Goal: Task Accomplishment & Management: Manage account settings

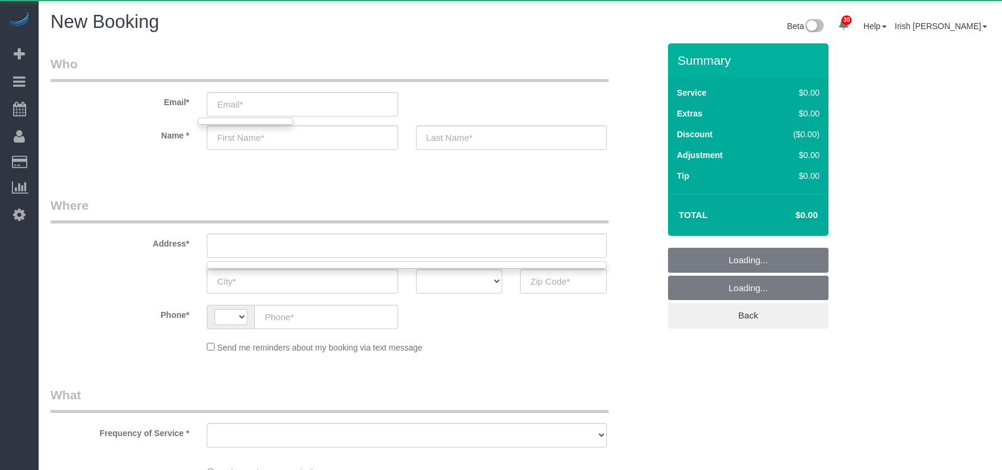
select select "string:[GEOGRAPHIC_DATA]"
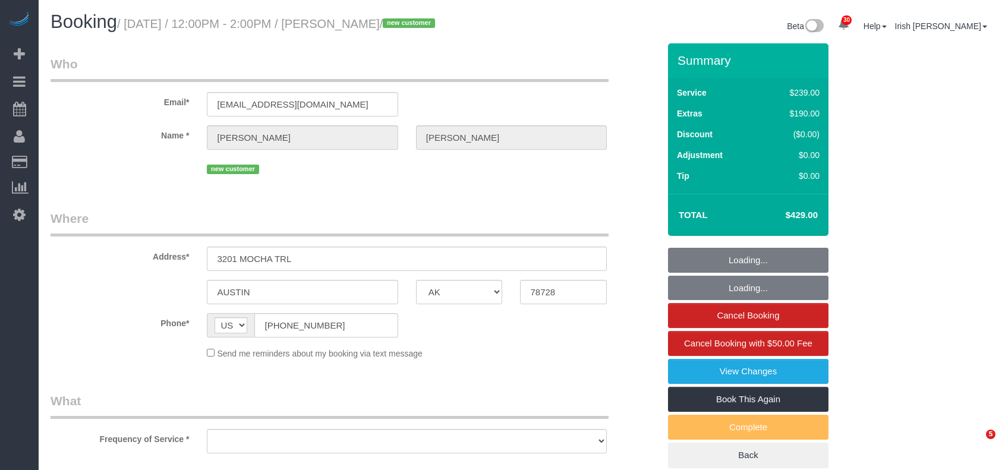
select select "[GEOGRAPHIC_DATA]"
select select "string:fspay-1584b672-7799-4da0-ab4b-99fc13385431"
select select "spot1"
select select "object:3272"
select select "3"
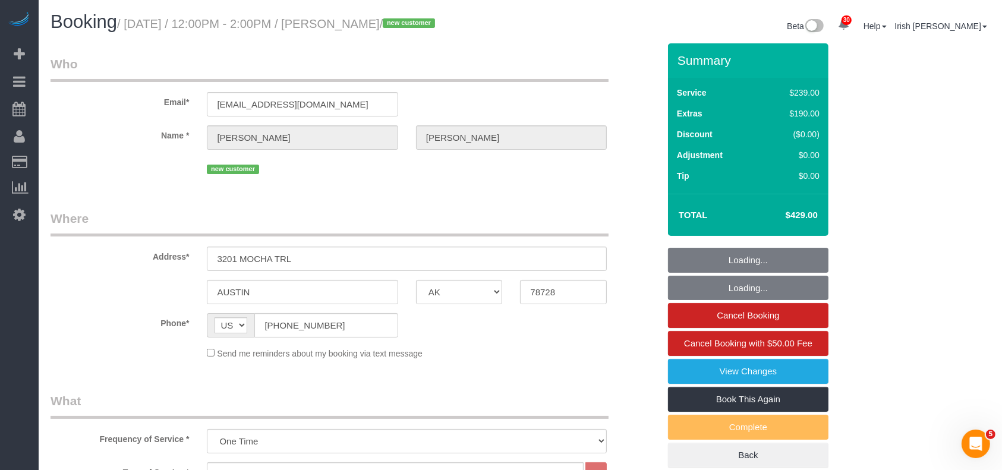
select select "object:3345"
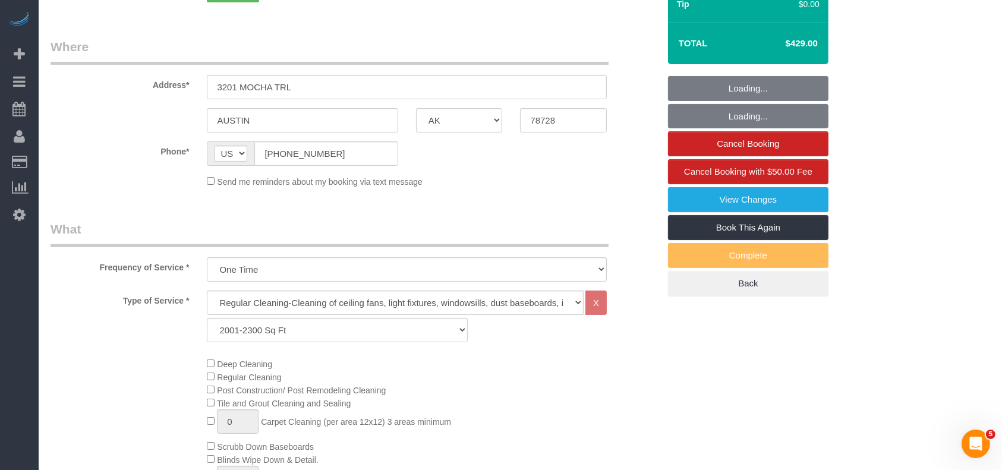
scroll to position [317, 0]
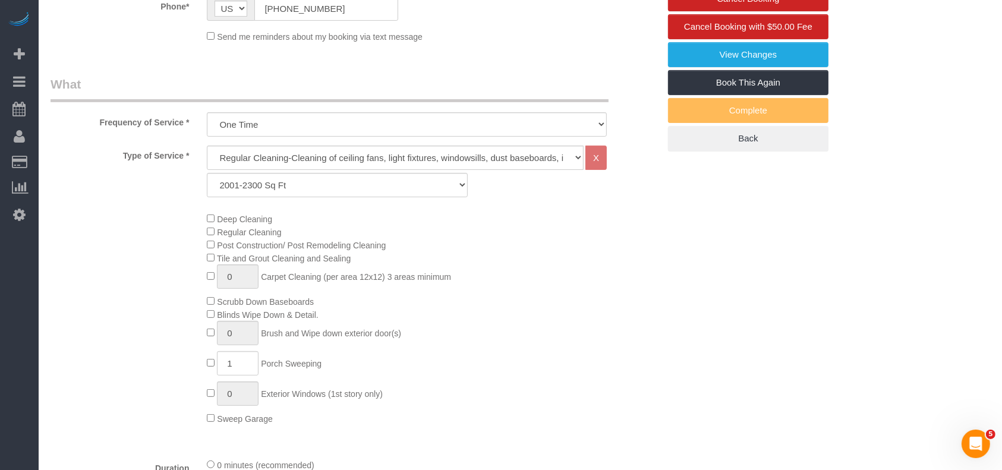
click at [97, 239] on div "Deep Cleaning Regular Cleaning Post Construction/ Post Remodeling Cleaning Tile…" at bounding box center [355, 318] width 626 height 213
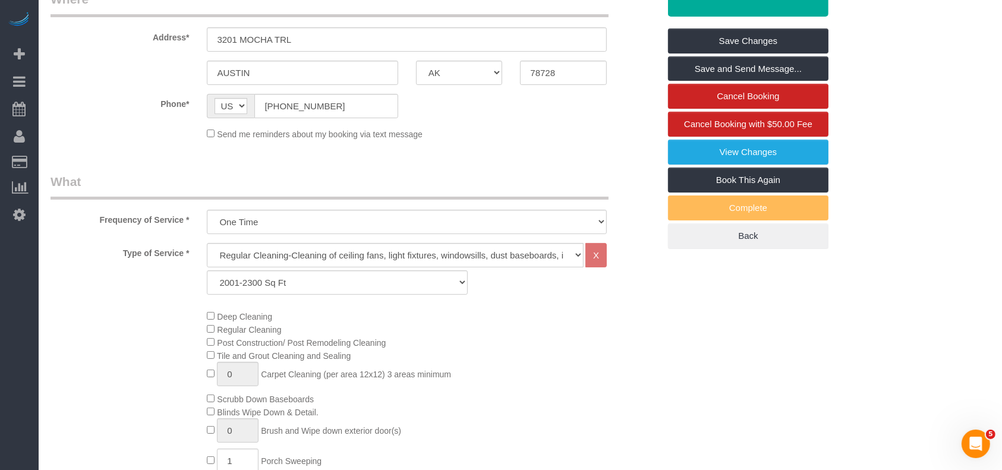
scroll to position [79, 0]
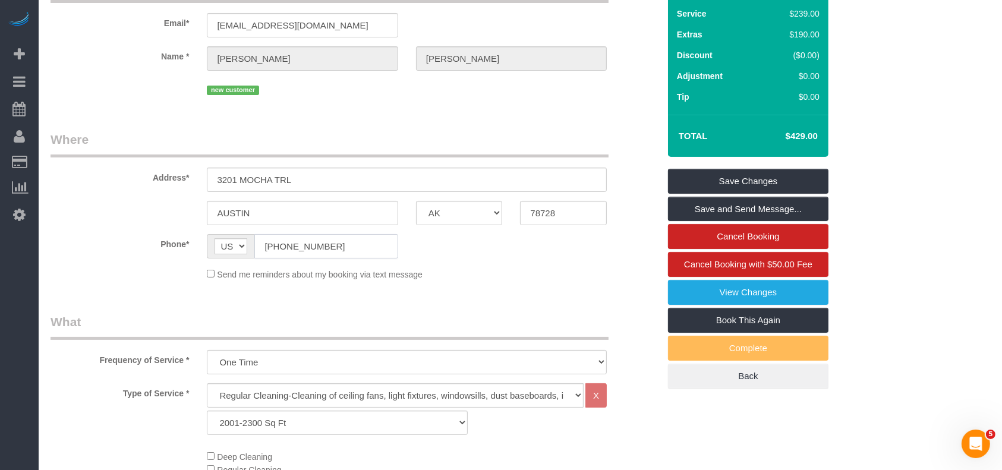
drag, startPoint x: 319, startPoint y: 249, endPoint x: 210, endPoint y: 244, distance: 108.9
click at [210, 244] on div "AF AL DZ AD AO AI AQ AG AR AM AW AU AT AZ BS BH BD BB BY BE BZ BJ BM BT BO BA B…" at bounding box center [302, 246] width 191 height 24
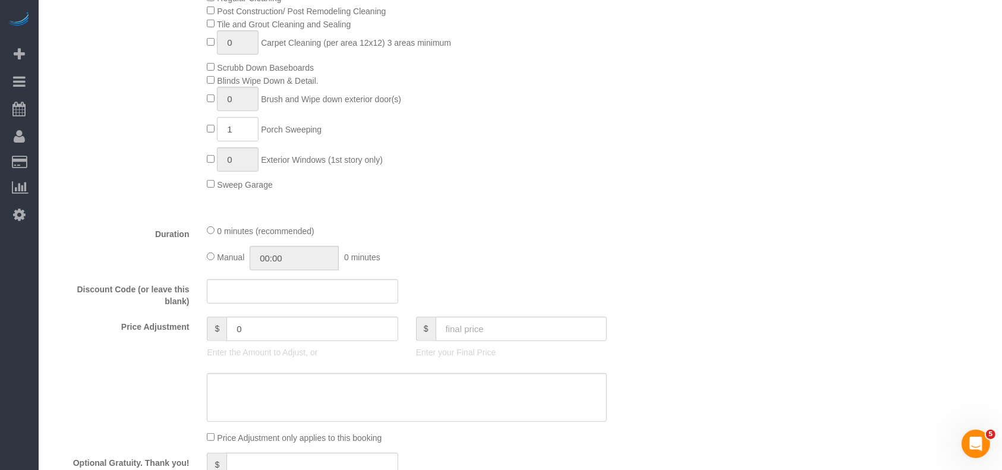
scroll to position [555, 0]
drag, startPoint x: 264, startPoint y: 329, endPoint x: 169, endPoint y: 334, distance: 95.2
click at [178, 334] on div "Price Adjustment $ 0 Enter the Amount to Adjust, or $ Enter your Final Price" at bounding box center [355, 337] width 626 height 48
paste input "2530777375"
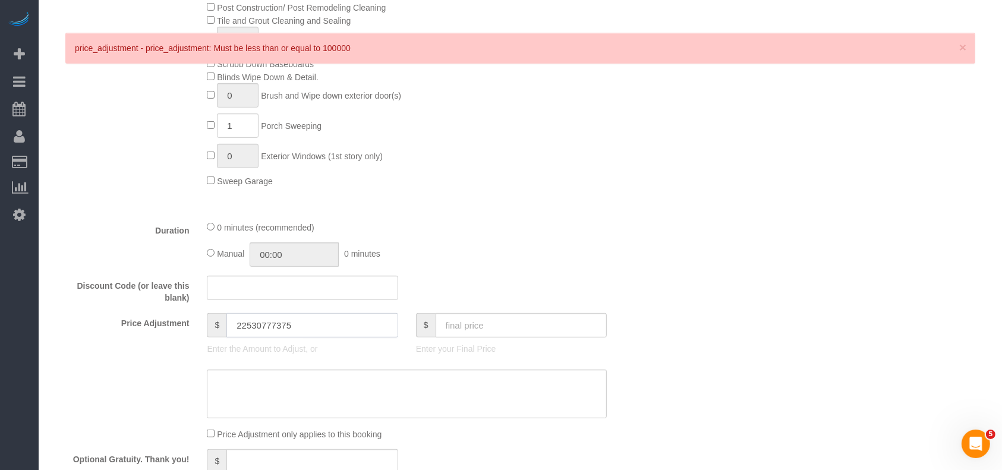
drag, startPoint x: 288, startPoint y: 327, endPoint x: 243, endPoint y: 327, distance: 45.2
click at [243, 327] on input "22530777375" at bounding box center [312, 325] width 172 height 24
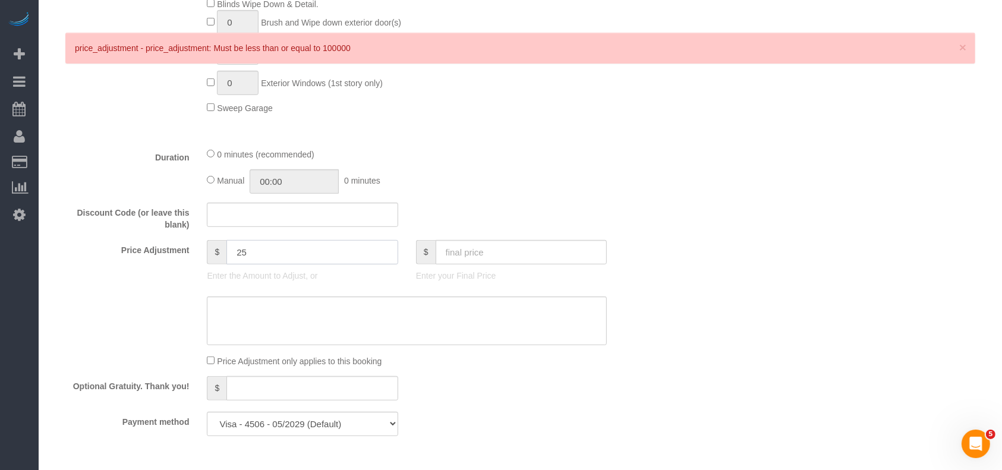
scroll to position [735, 0]
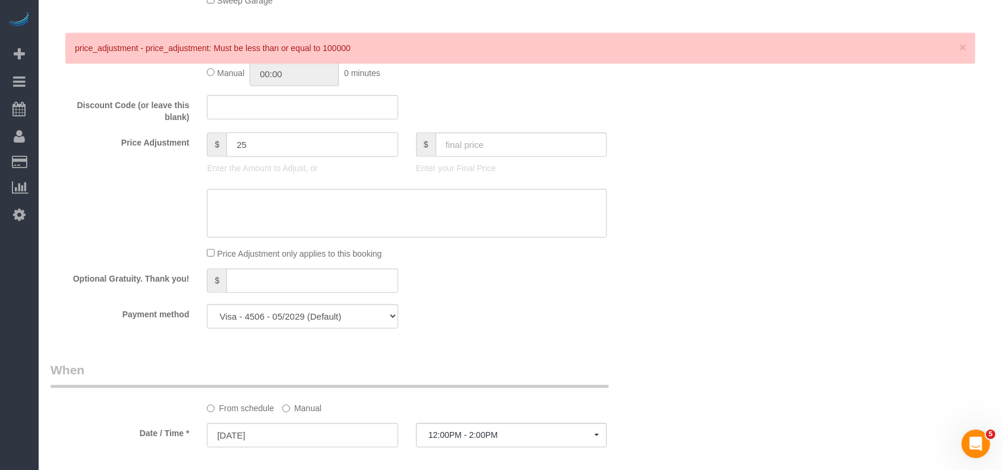
drag, startPoint x: 259, startPoint y: 150, endPoint x: 225, endPoint y: 149, distance: 33.9
click at [225, 149] on div "$ 25" at bounding box center [302, 145] width 191 height 24
type input "25"
click at [270, 214] on textarea at bounding box center [407, 213] width 400 height 49
paste textarea "25"
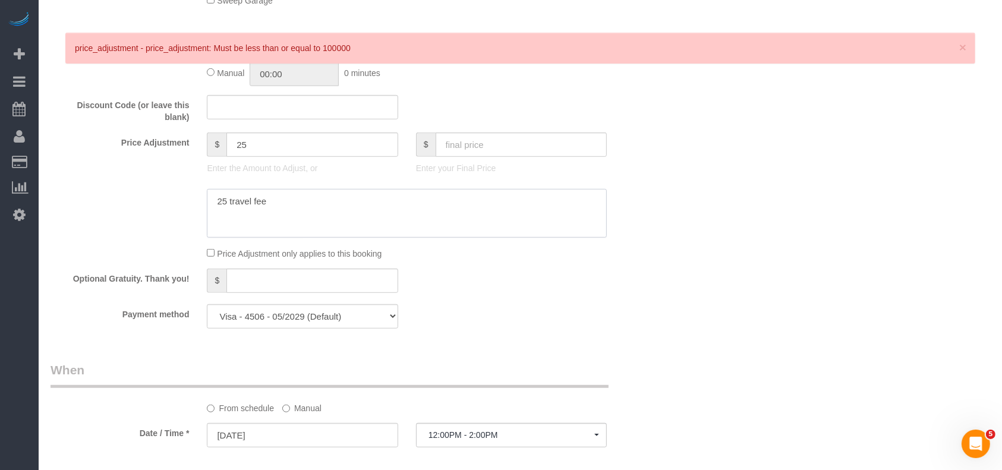
click at [215, 204] on textarea at bounding box center [407, 213] width 400 height 49
type textarea "$25 travel fee"
click at [960, 43] on span "×" at bounding box center [962, 47] width 7 height 14
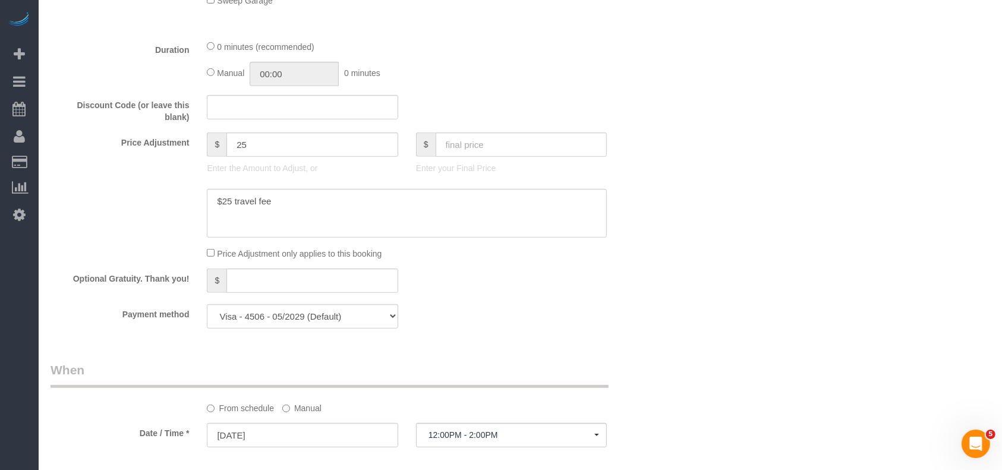
click at [770, 235] on div "Who Email* [EMAIL_ADDRESS][DOMAIN_NAME] Name * [PERSON_NAME] new customer Where…" at bounding box center [521, 115] width 940 height 1614
click at [299, 413] on label "Manual" at bounding box center [301, 406] width 39 height 16
click at [283, 440] on input "[DATE] 12:00PM" at bounding box center [354, 435] width 295 height 24
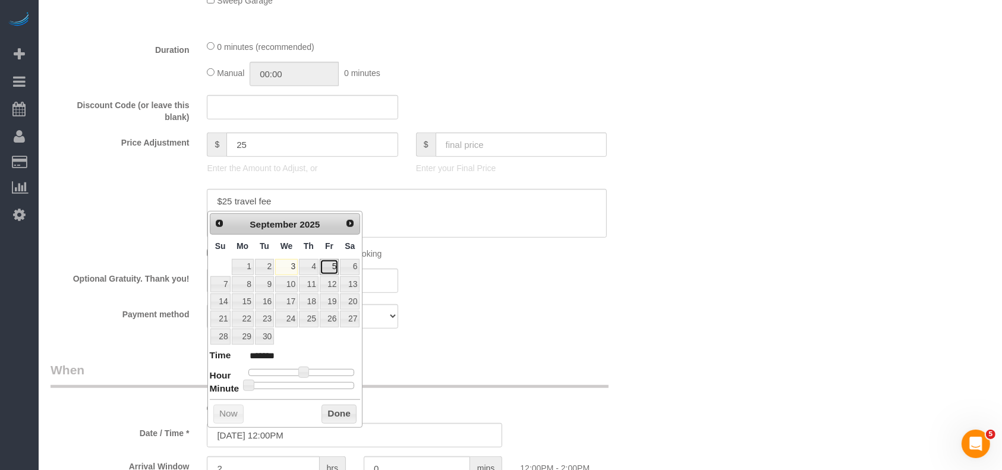
click at [333, 266] on link "5" at bounding box center [329, 267] width 19 height 16
type input "[DATE] 12:00PM"
click at [345, 416] on button "Done" at bounding box center [339, 414] width 35 height 19
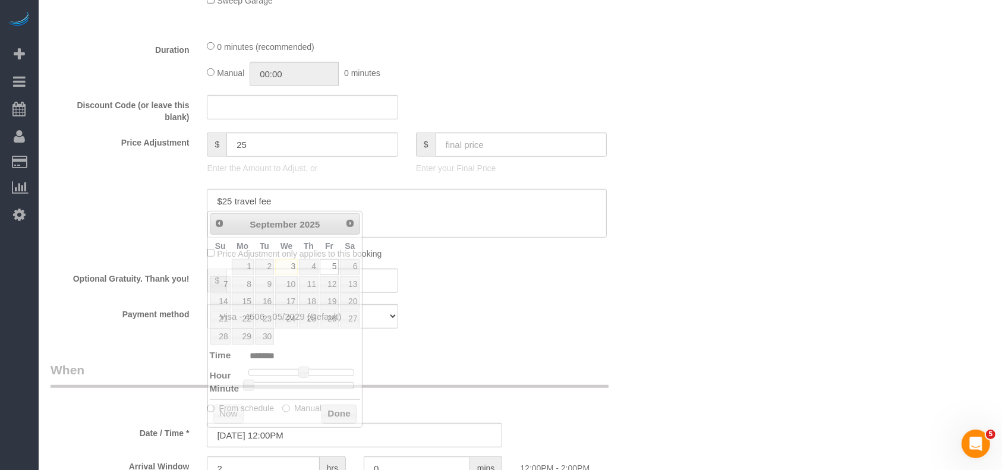
click at [544, 311] on div "Payment method Visa - 4506 - 05/2029 (Default) Add Credit Card ─────────────── …" at bounding box center [355, 316] width 626 height 24
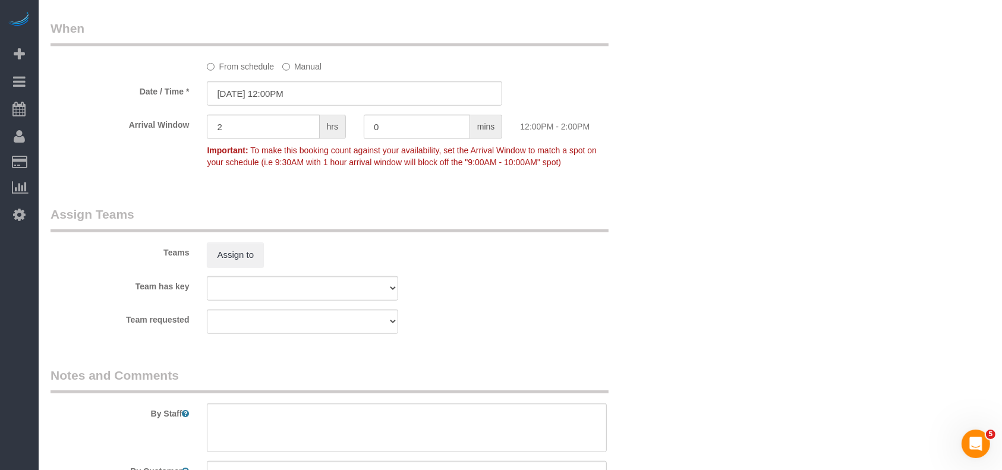
scroll to position [1211, 0]
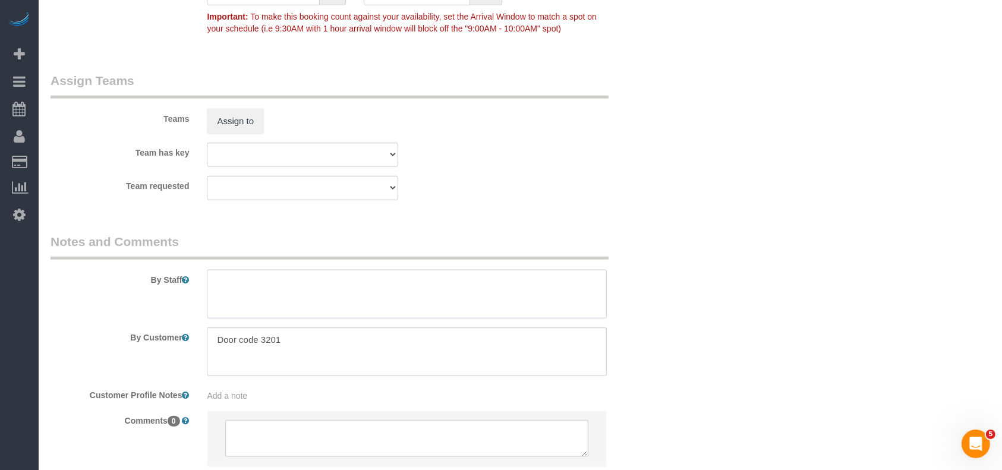
click at [309, 306] on textarea at bounding box center [407, 294] width 400 height 49
paste textarea "5"
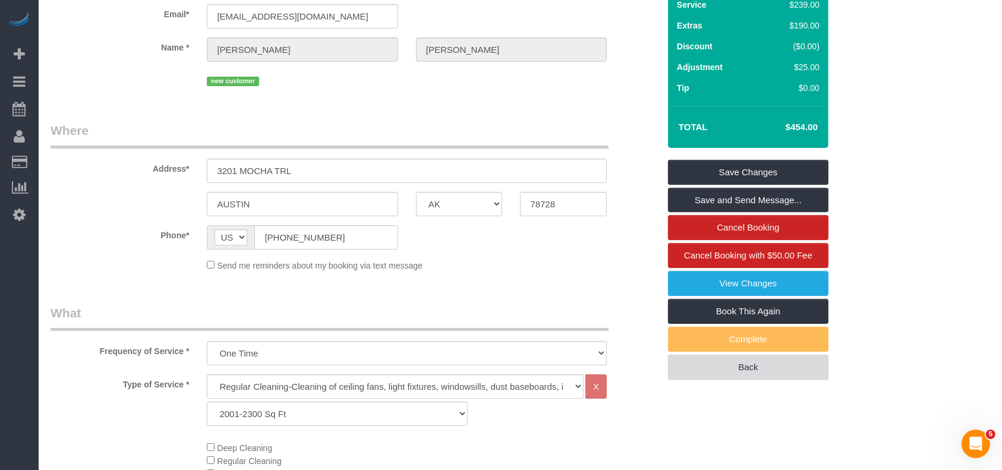
scroll to position [22, 0]
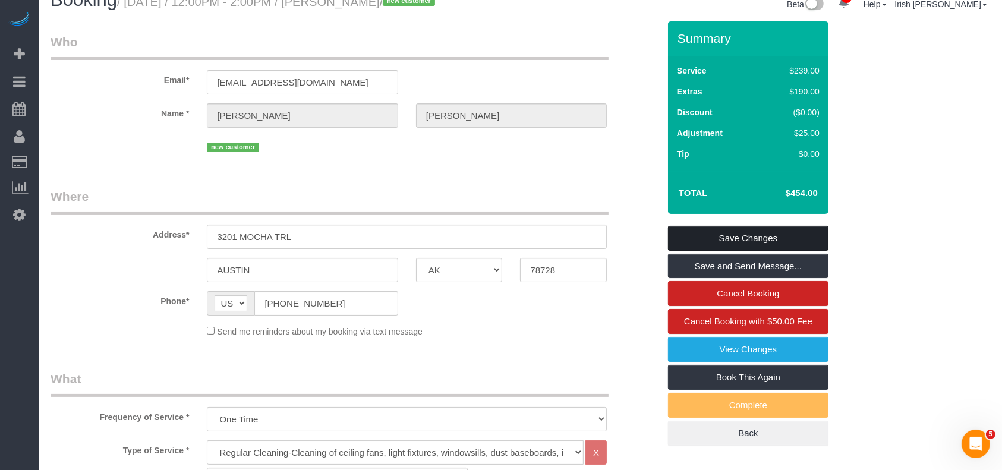
type textarea "PENDING TILL WATER IS ON AND $55 EXTRA IS APPROVED"
click at [727, 238] on link "Save Changes" at bounding box center [748, 238] width 160 height 25
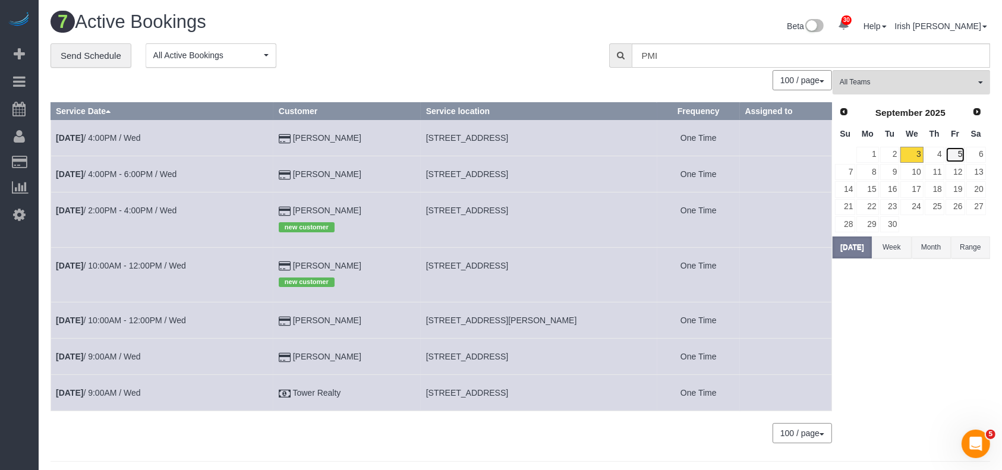
click at [960, 151] on link "5" at bounding box center [956, 155] width 20 height 16
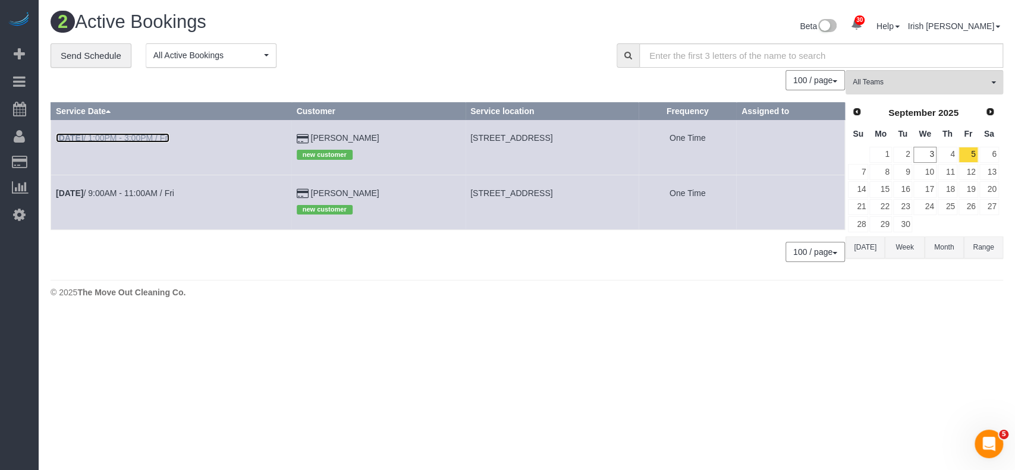
click at [157, 133] on link "[DATE] 1:00PM - 3:00PM / Fri" at bounding box center [113, 138] width 114 height 10
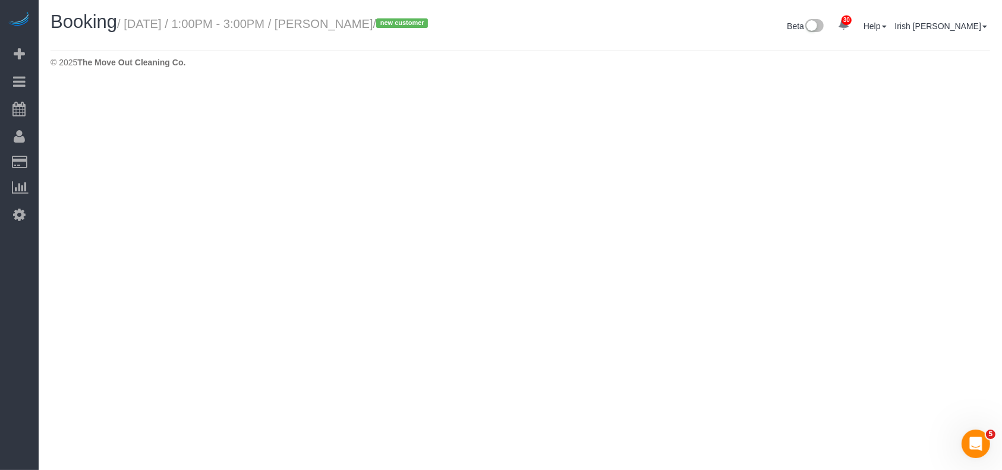
select select "[GEOGRAPHIC_DATA]"
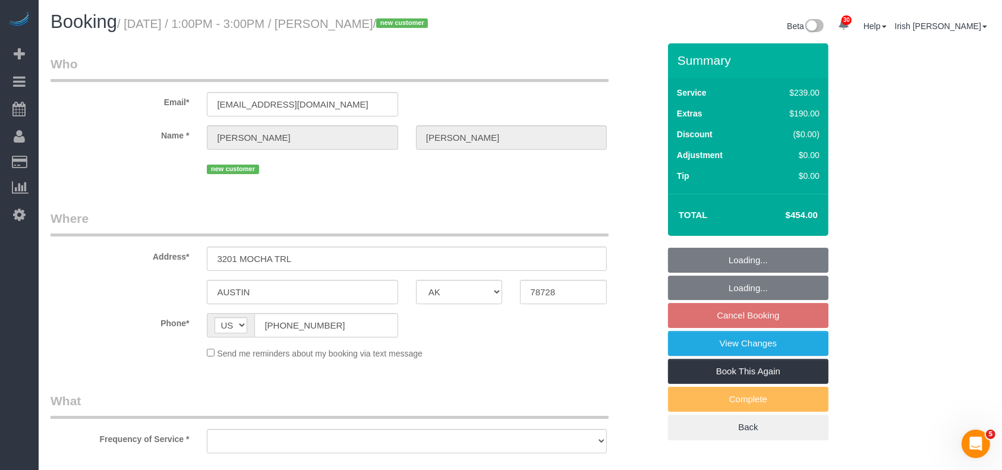
select select "object:3889"
select select "string:fspay-1584b672-7799-4da0-ab4b-99fc13385431"
select select "object:3890"
select select "3"
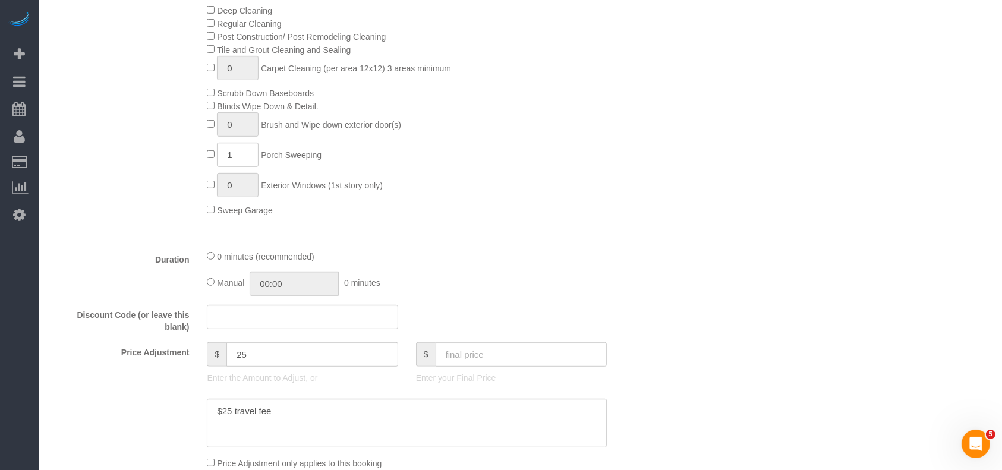
scroll to position [713, 0]
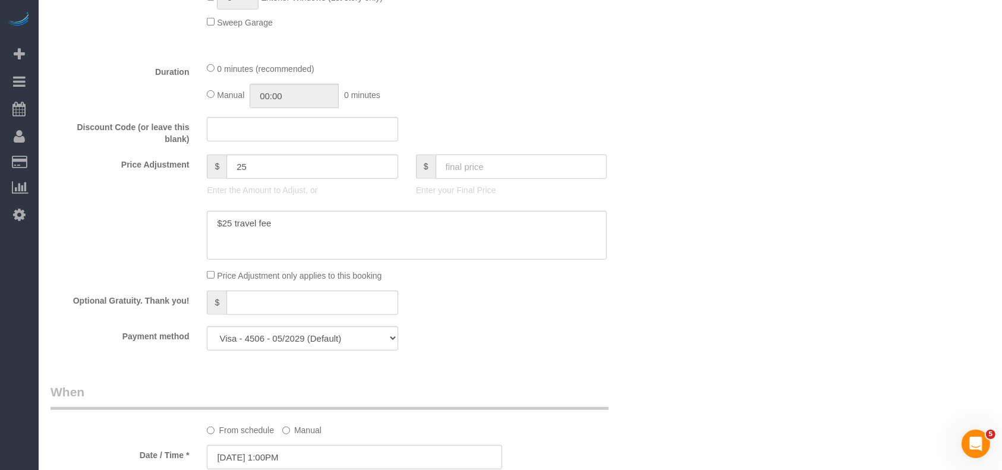
click at [468, 169] on input "text" at bounding box center [522, 167] width 172 height 24
click at [482, 166] on input "text" at bounding box center [522, 167] width 172 height 24
paste input "5"
type input "514"
click at [407, 231] on textarea at bounding box center [407, 235] width 400 height 49
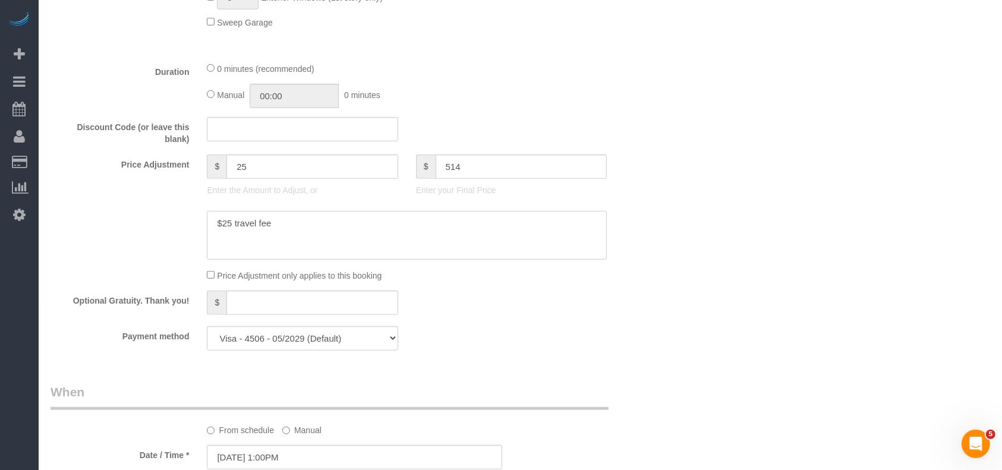
type textarea "$25 travel fee"
type input "85"
click at [260, 241] on textarea at bounding box center [407, 235] width 400 height 49
paste textarea "6"
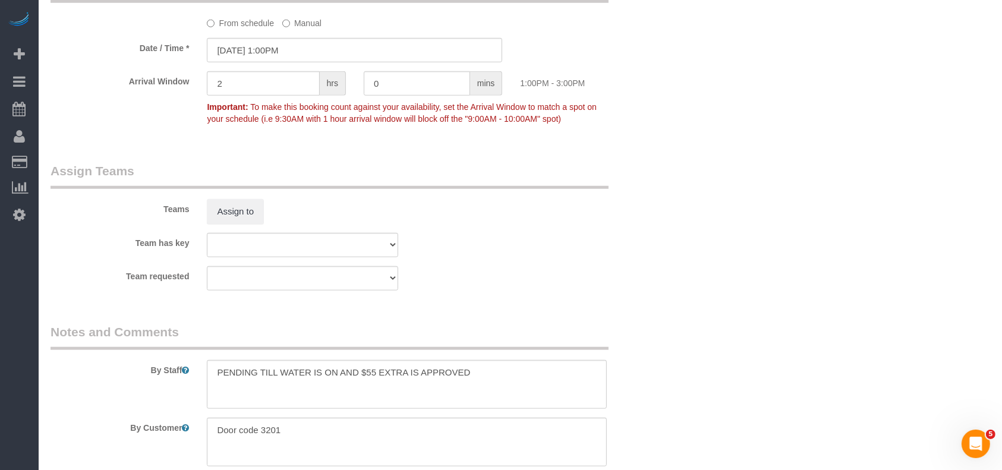
scroll to position [1189, 0]
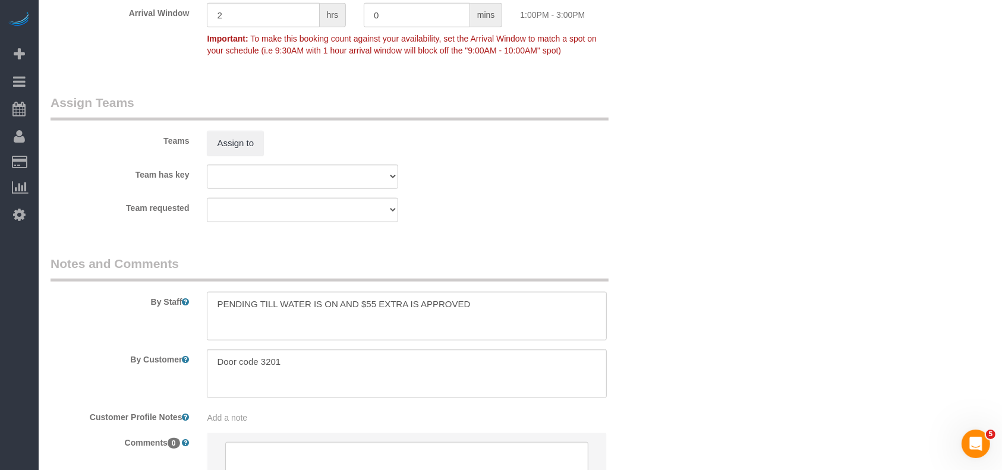
type textarea "$25 travel fee $60 more for deep"
drag, startPoint x: 500, startPoint y: 313, endPoint x: 339, endPoint y: 308, distance: 161.2
click at [339, 308] on textarea at bounding box center [407, 316] width 400 height 49
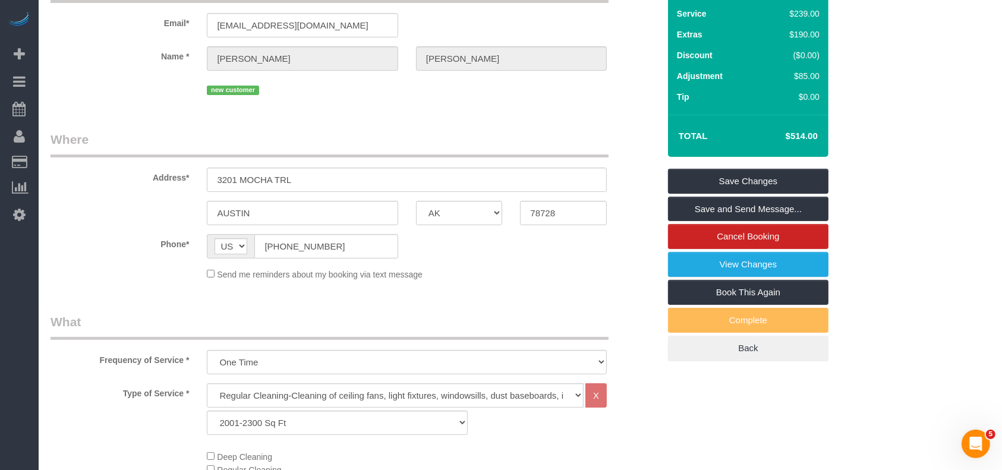
scroll to position [0, 0]
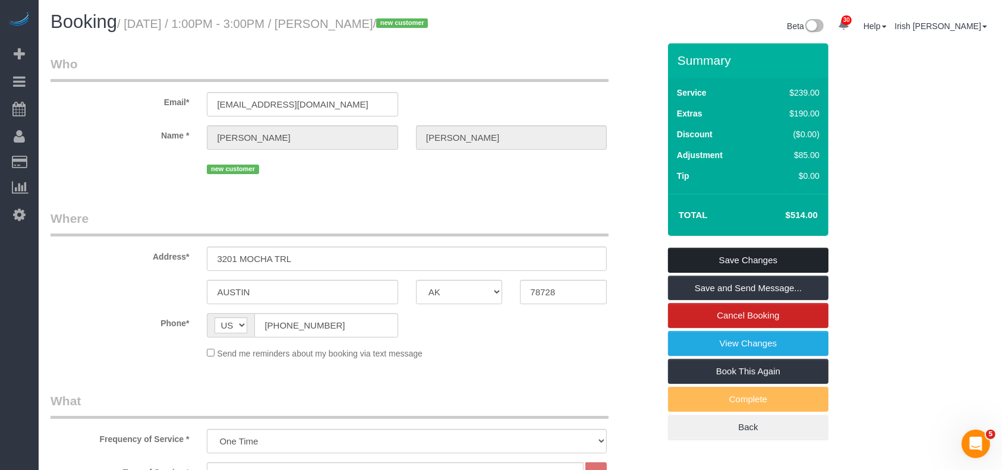
type textarea "PENDING TILL WATER IS ON"
click at [702, 256] on link "Save Changes" at bounding box center [748, 260] width 160 height 25
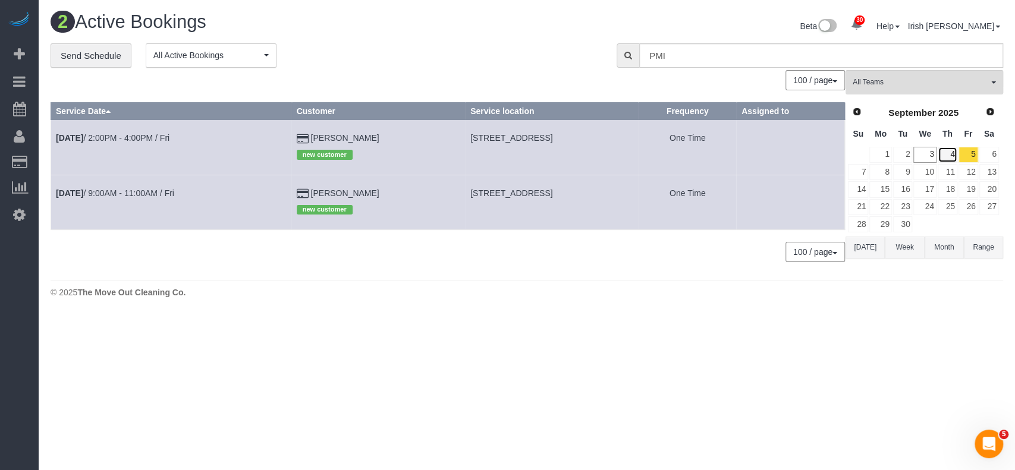
click at [947, 149] on link "4" at bounding box center [947, 155] width 20 height 16
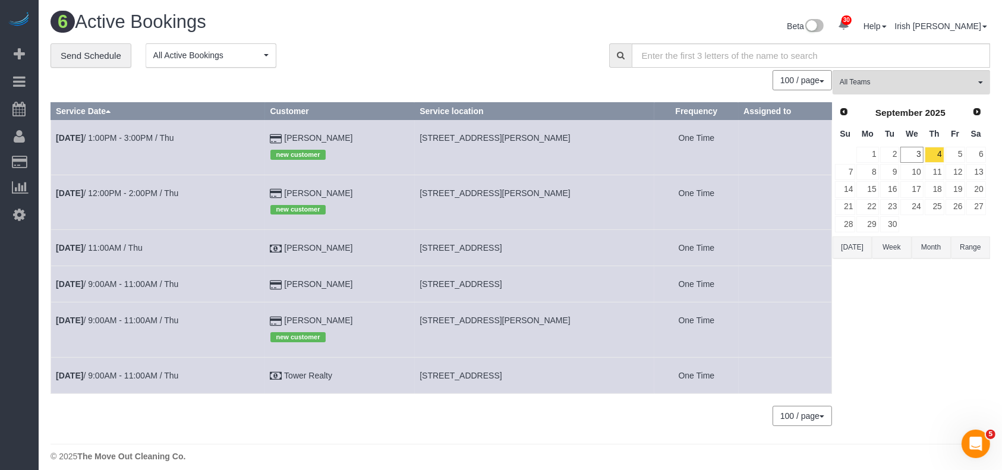
click at [849, 244] on button "[DATE]" at bounding box center [852, 248] width 39 height 22
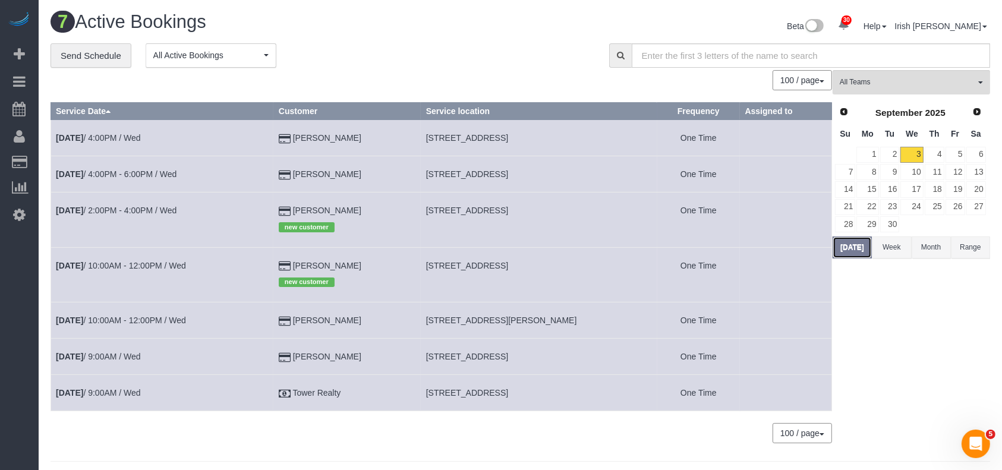
click at [862, 250] on button "[DATE]" at bounding box center [852, 248] width 39 height 22
click at [472, 316] on td "[STREET_ADDRESS][PERSON_NAME]" at bounding box center [539, 321] width 236 height 36
click at [472, 316] on span "[STREET_ADDRESS][PERSON_NAME]" at bounding box center [501, 321] width 151 height 10
copy tr "[STREET_ADDRESS][PERSON_NAME]"
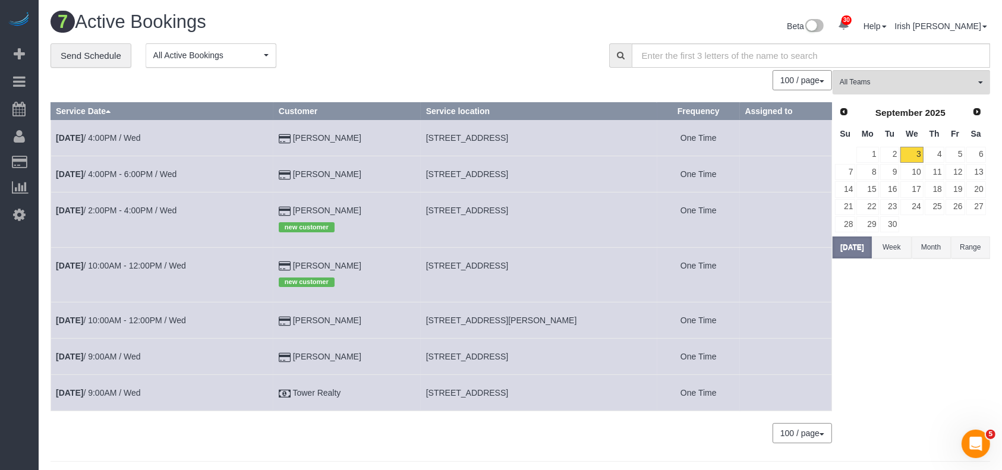
drag, startPoint x: 14, startPoint y: 346, endPoint x: 53, endPoint y: 216, distance: 135.9
click at [14, 346] on div "30 Beta Your Notifications You have 0 alerts × You have 1 to charge for [DATE] …" at bounding box center [19, 235] width 39 height 470
click at [939, 154] on link "4" at bounding box center [935, 155] width 20 height 16
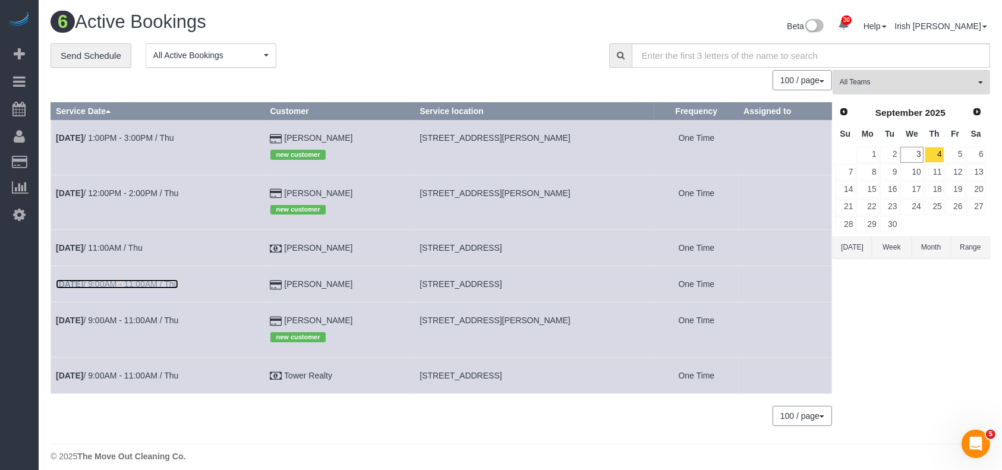
click at [117, 282] on link "[DATE] 9:00AM - 11:00AM / Thu" at bounding box center [117, 284] width 122 height 10
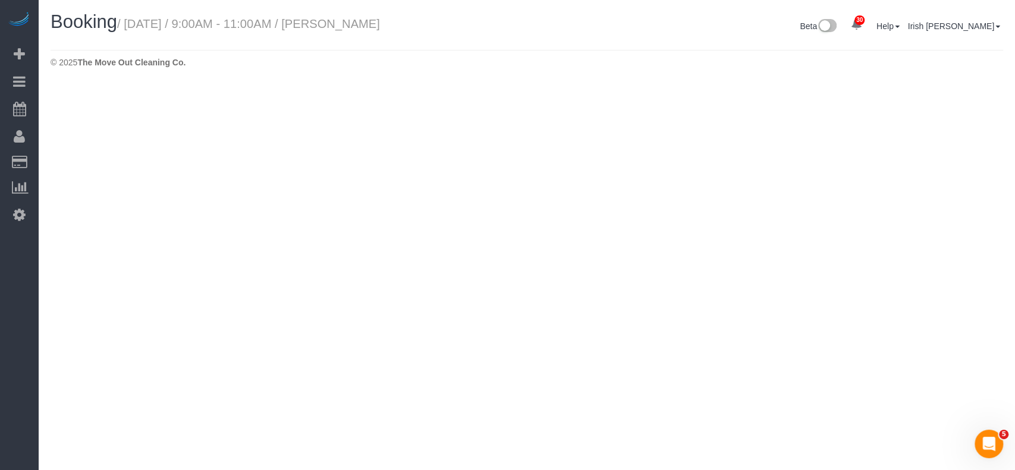
select select "[GEOGRAPHIC_DATA]"
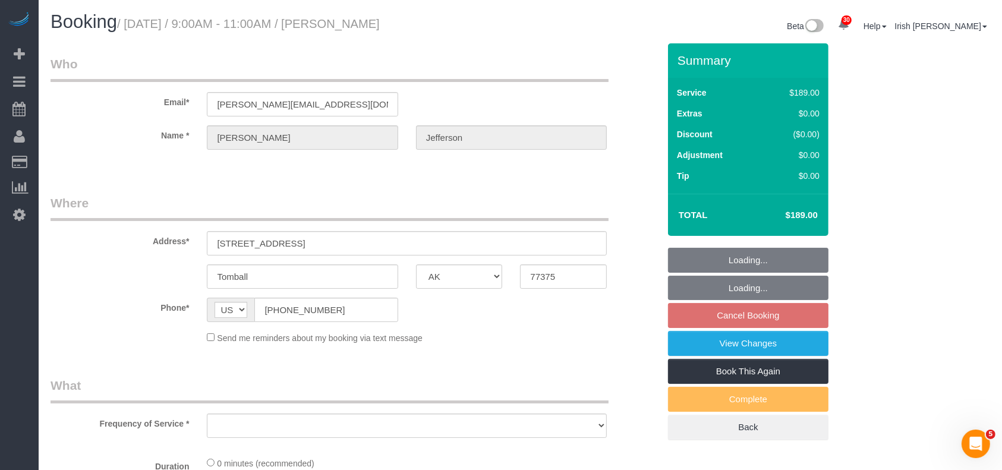
select select "object:4699"
select select "string:fspay-90eea8bd-cbe6-4670-9ead-4ff20356e1e3"
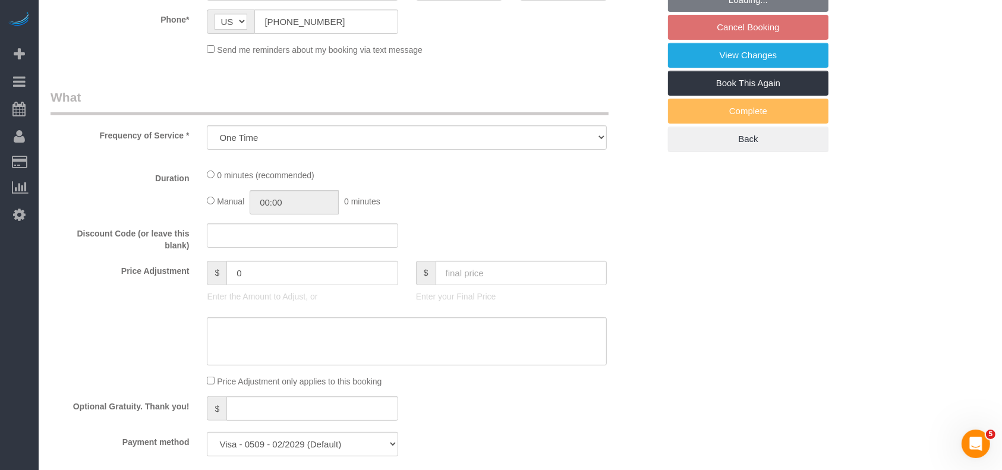
scroll to position [396, 0]
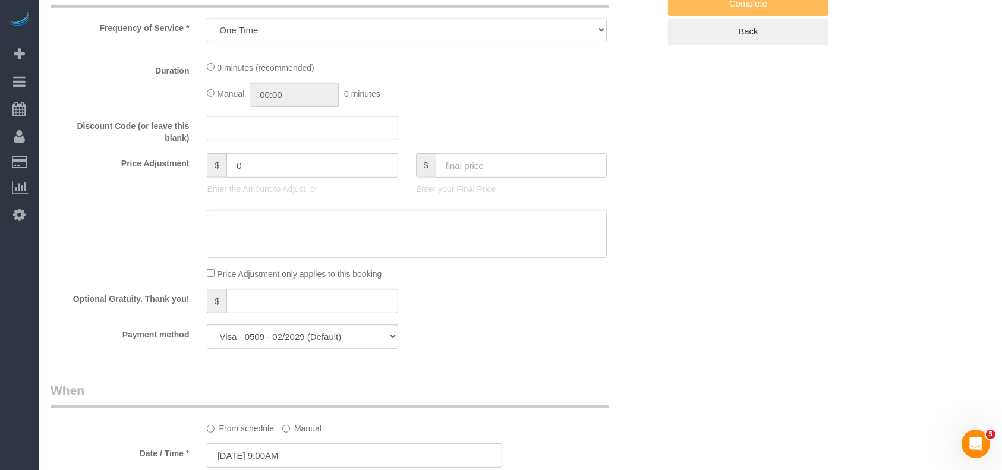
select select "object:4775"
select select "3"
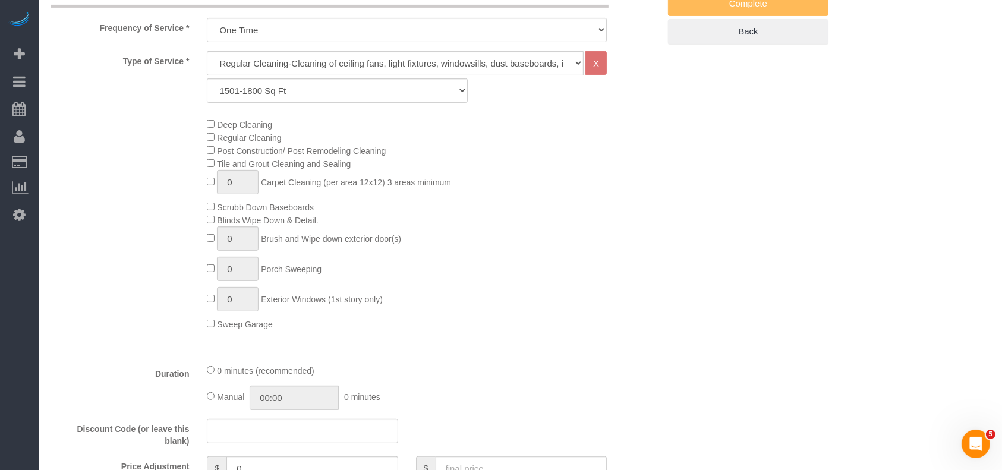
scroll to position [634, 0]
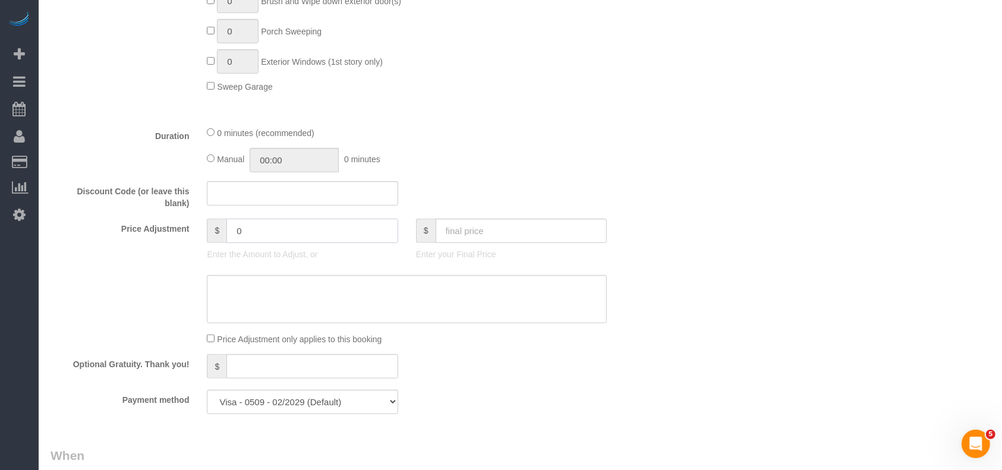
drag, startPoint x: 248, startPoint y: 235, endPoint x: 199, endPoint y: 239, distance: 50.1
click at [199, 239] on div "$ 0 Enter the Amount to Adjust, or" at bounding box center [302, 243] width 209 height 48
drag, startPoint x: 269, startPoint y: 242, endPoint x: 209, endPoint y: 233, distance: 61.3
click at [209, 233] on div "$ 30" at bounding box center [302, 231] width 191 height 24
type input "30"
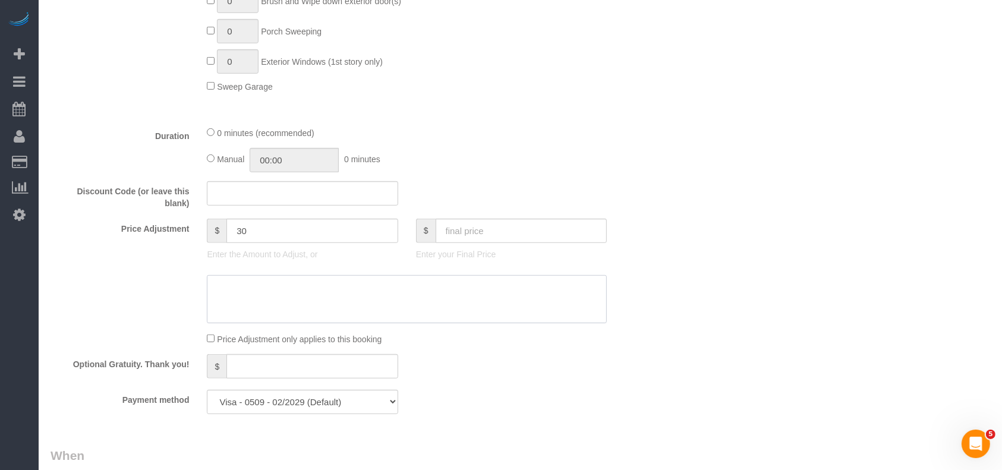
click at [285, 305] on textarea at bounding box center [407, 299] width 400 height 49
paste textarea "30"
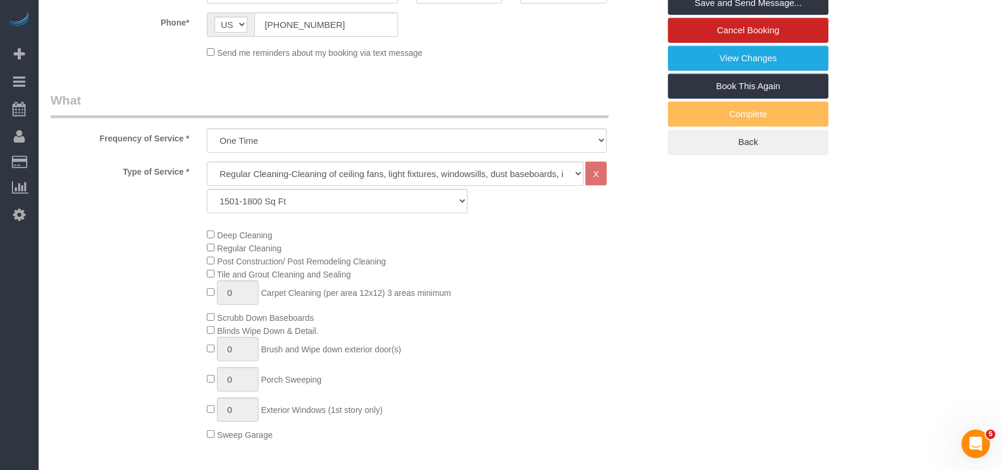
scroll to position [158, 0]
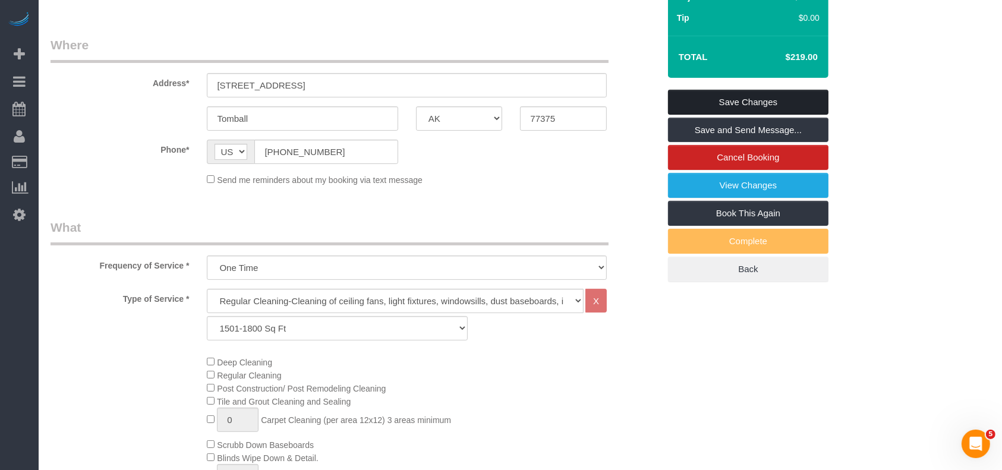
type textarea "$30 travel fee"
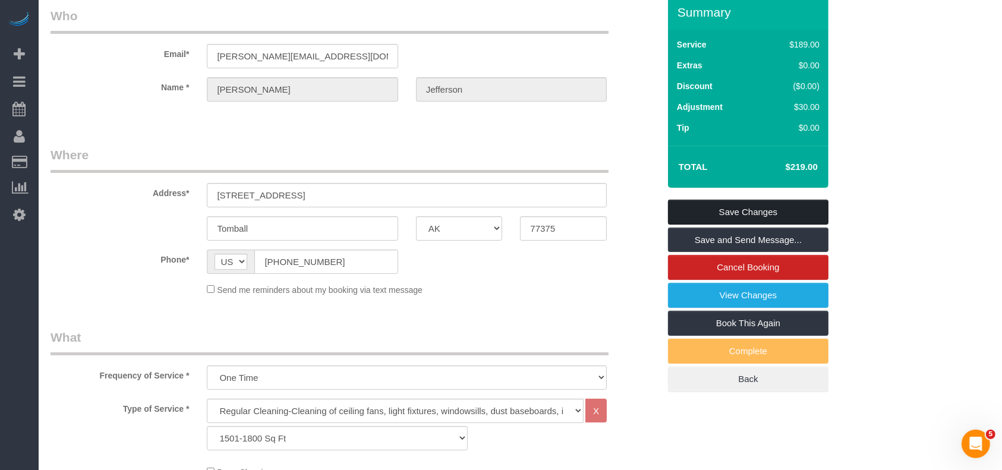
scroll to position [0, 0]
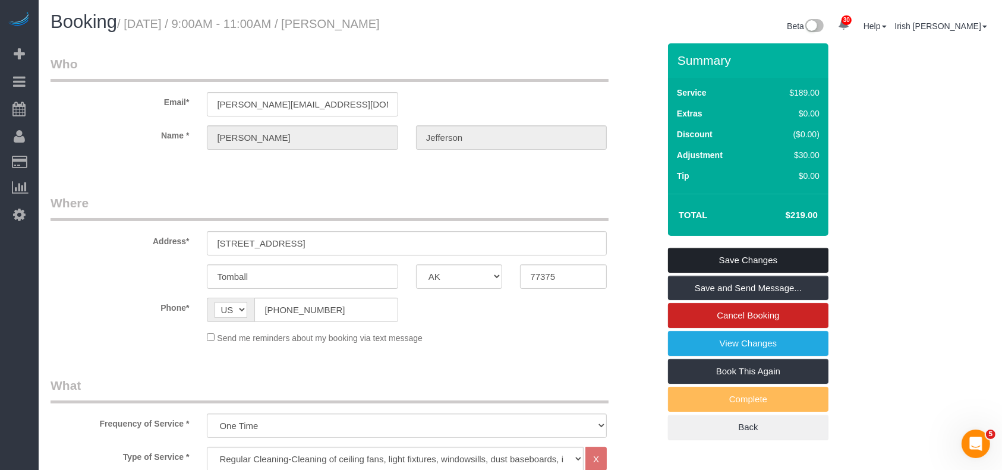
click at [732, 260] on link "Save Changes" at bounding box center [748, 260] width 160 height 25
